Goal: Find specific page/section: Find specific page/section

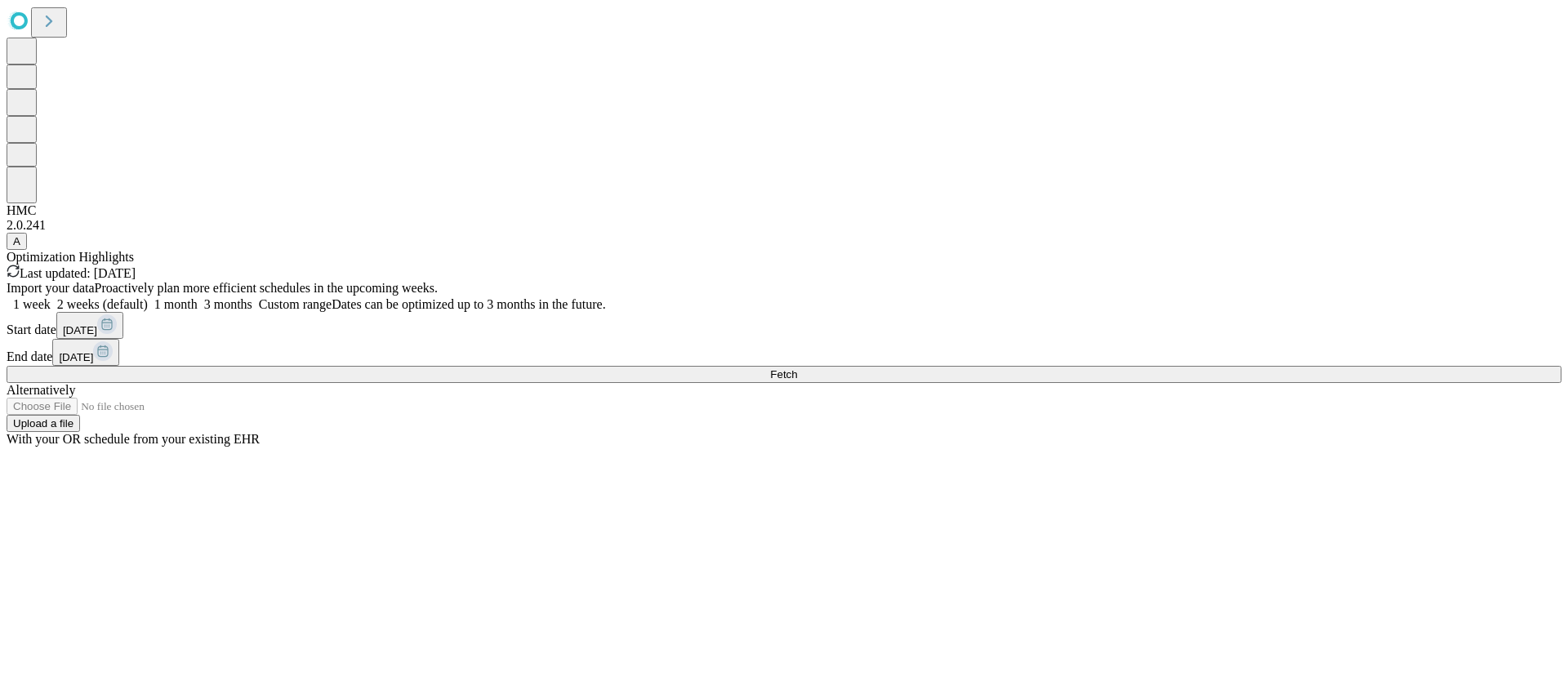
click at [1144, 383] on button "Fetch" at bounding box center [784, 375] width 1555 height 18
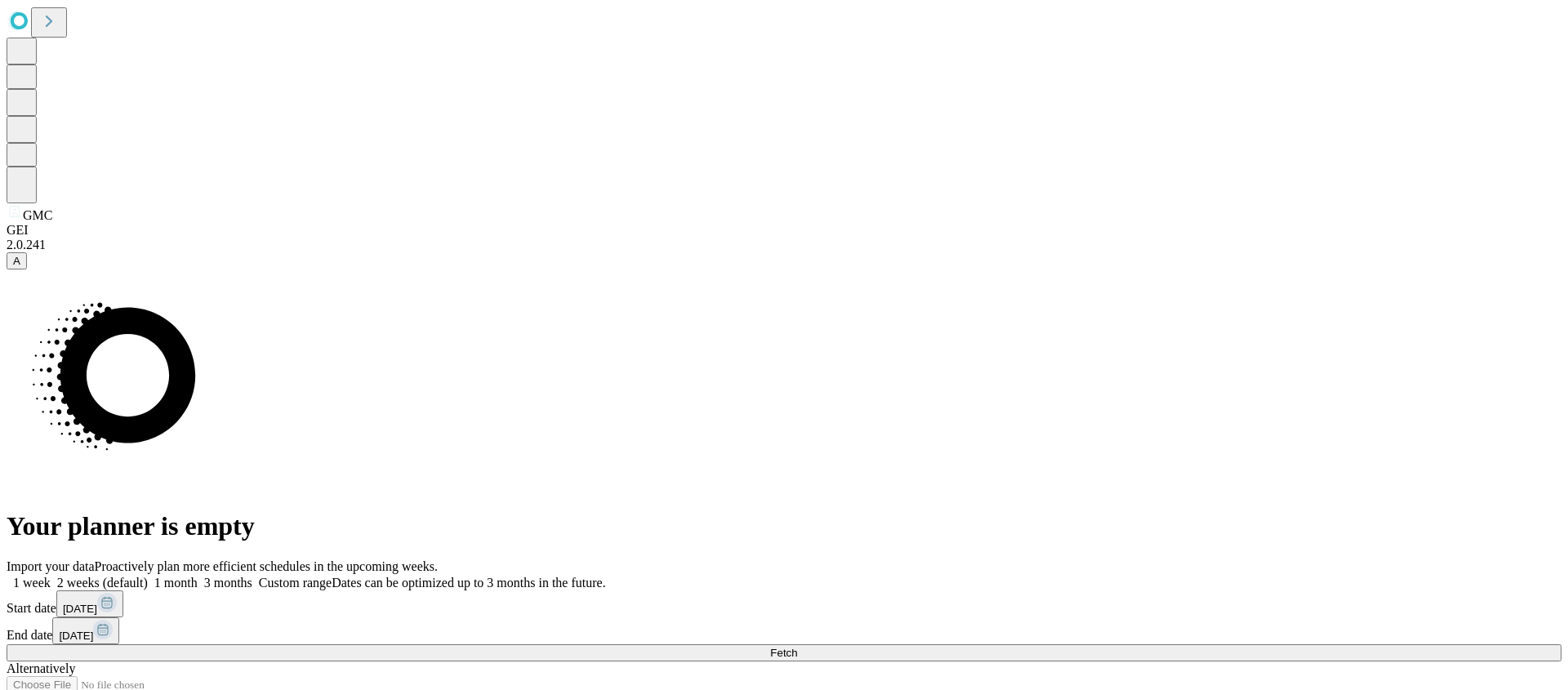
click at [1173, 645] on button "Fetch" at bounding box center [784, 654] width 1555 height 18
